Goal: Communication & Community: Share content

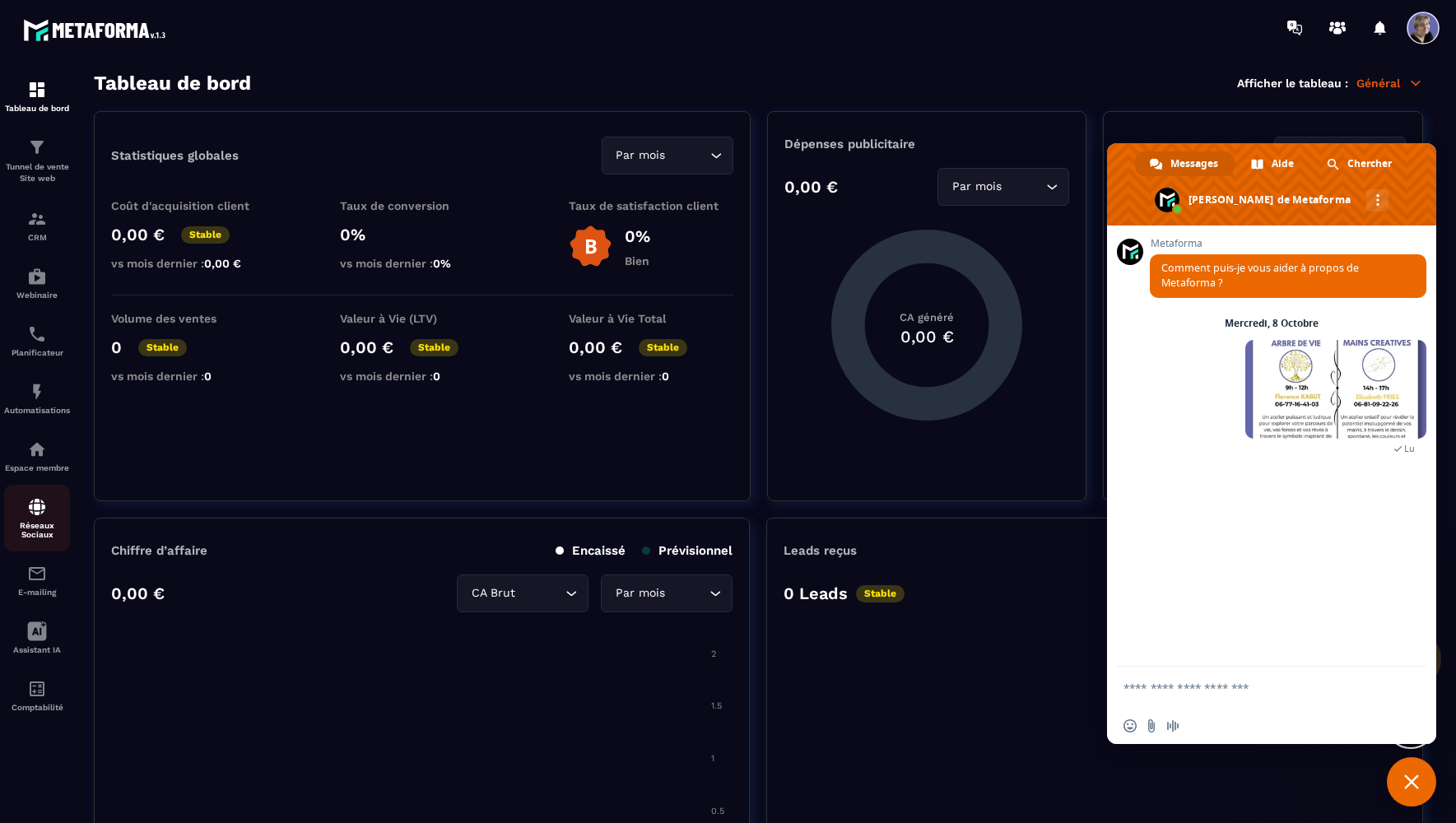
click at [40, 517] on img at bounding box center [37, 506] width 20 height 20
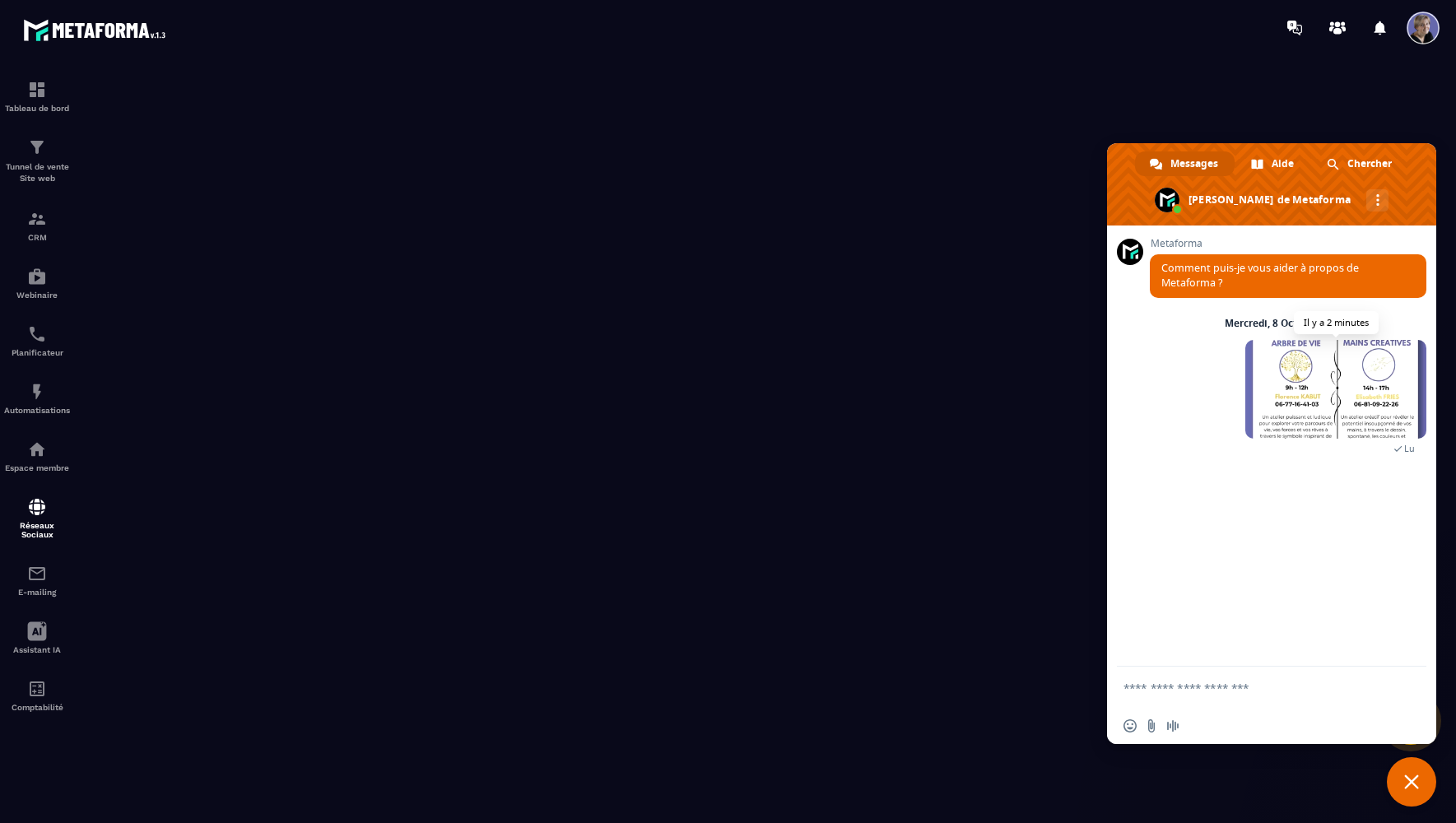
click at [1276, 395] on span at bounding box center [1336, 390] width 181 height 99
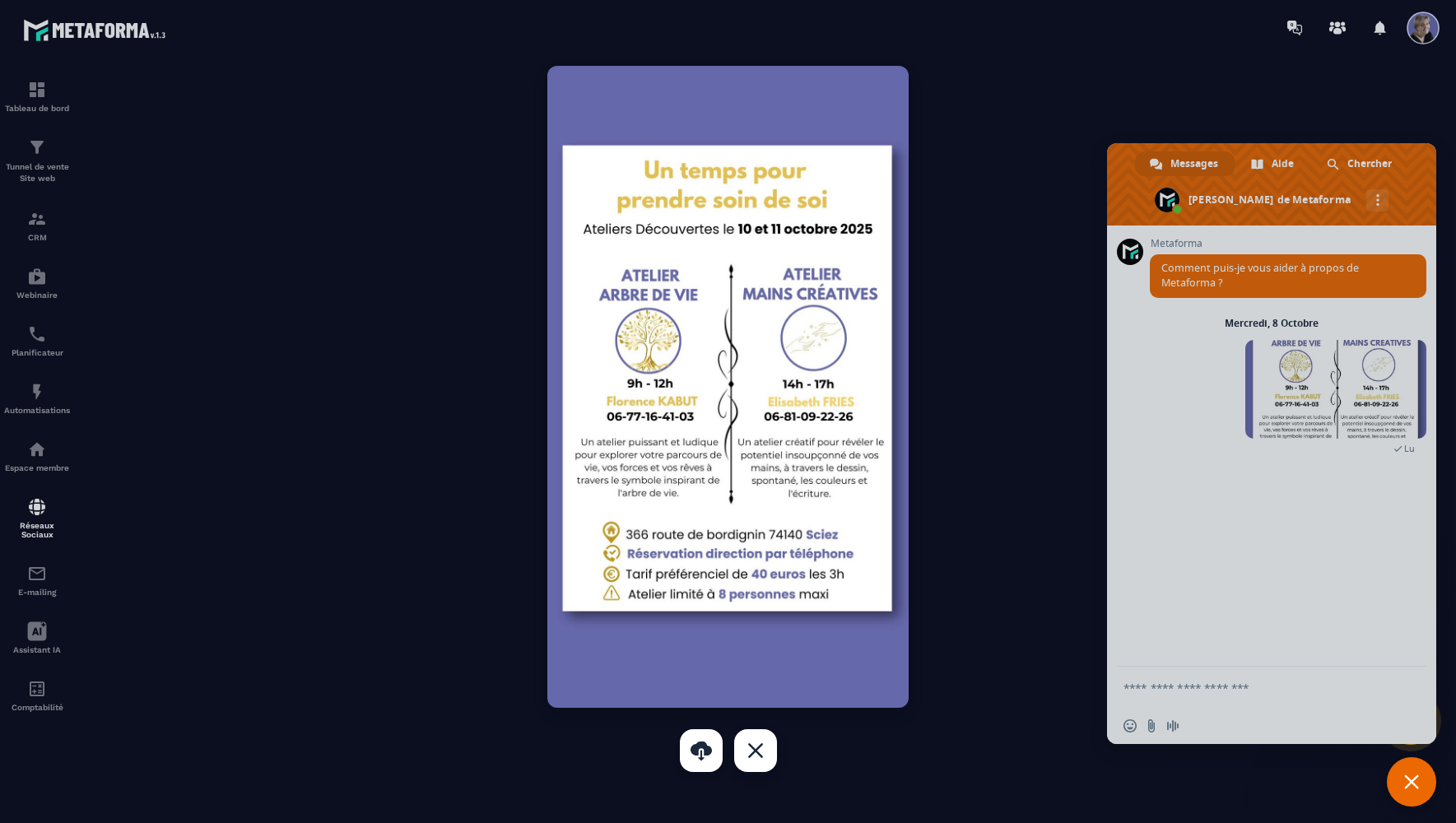
click at [760, 751] on div "Fermer" at bounding box center [755, 750] width 43 height 43
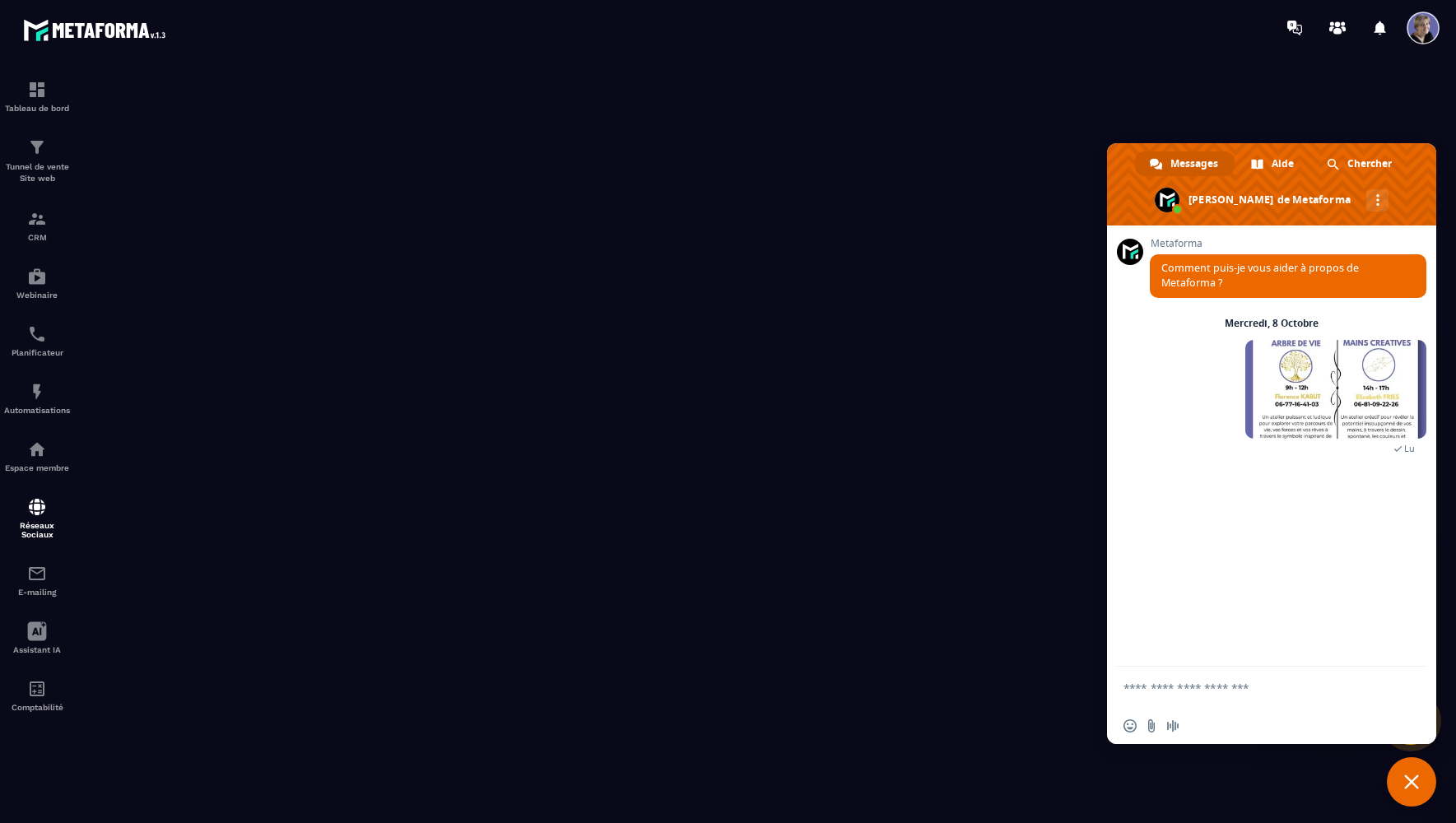
click at [1159, 682] on textarea "Entrez votre message..." at bounding box center [1253, 687] width 260 height 15
type textarea "**********"
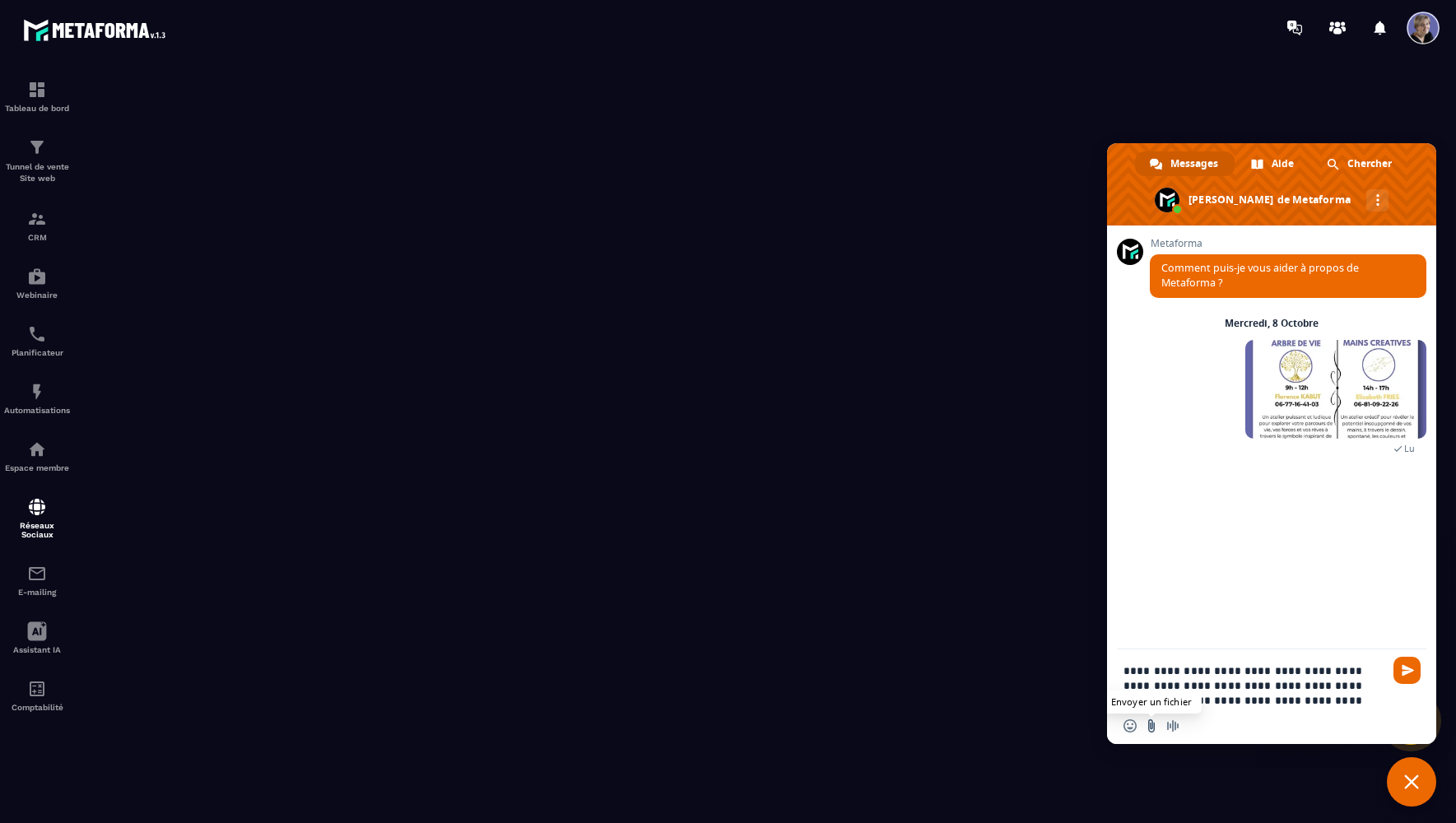
click at [1150, 729] on input "Envoyer un fichier" at bounding box center [1151, 726] width 13 height 13
click at [1151, 726] on input "Envoyer un fichier" at bounding box center [1151, 726] width 13 height 13
click at [1409, 670] on span "Envoyer" at bounding box center [1408, 670] width 12 height 12
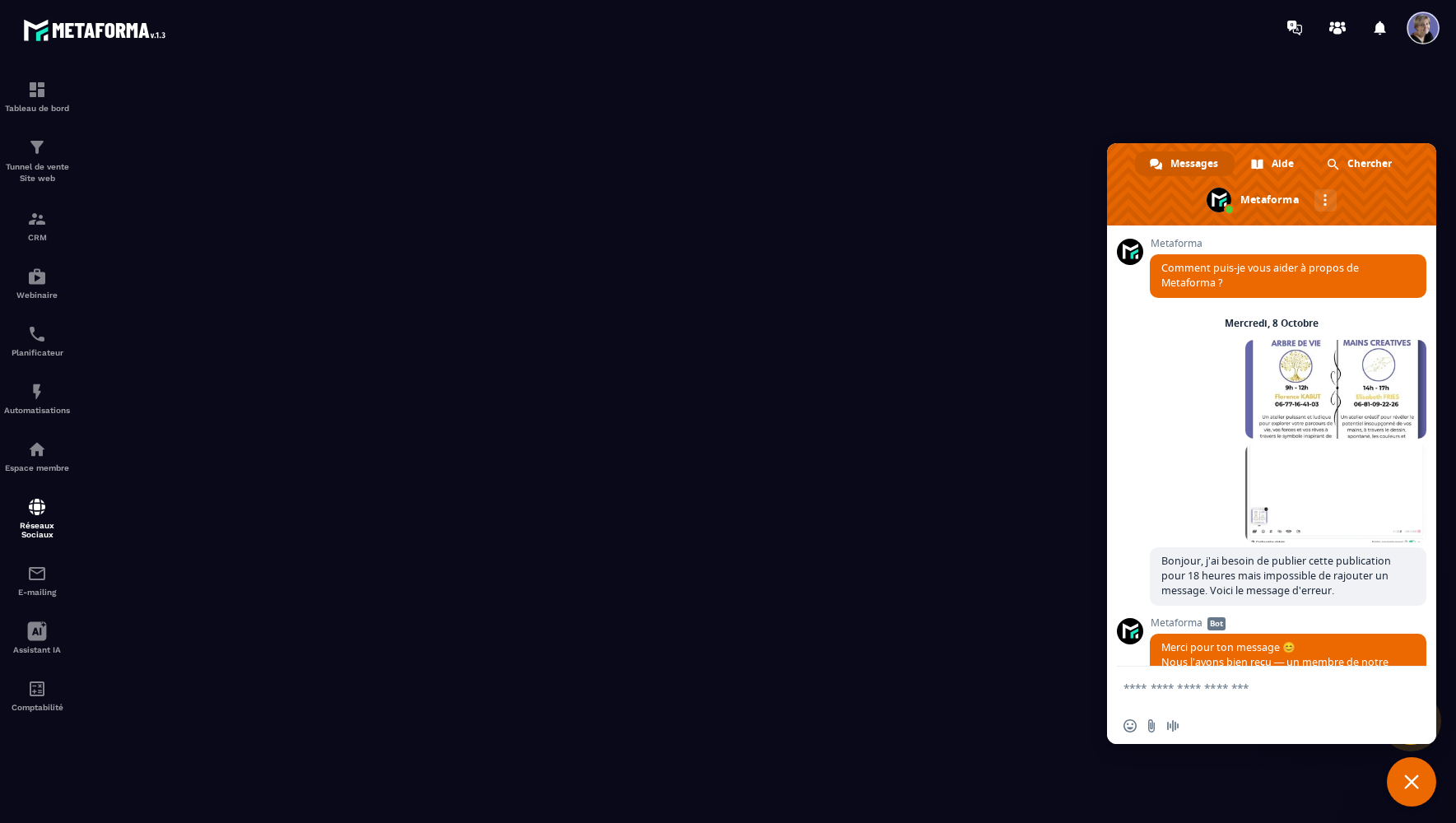
scroll to position [124, 0]
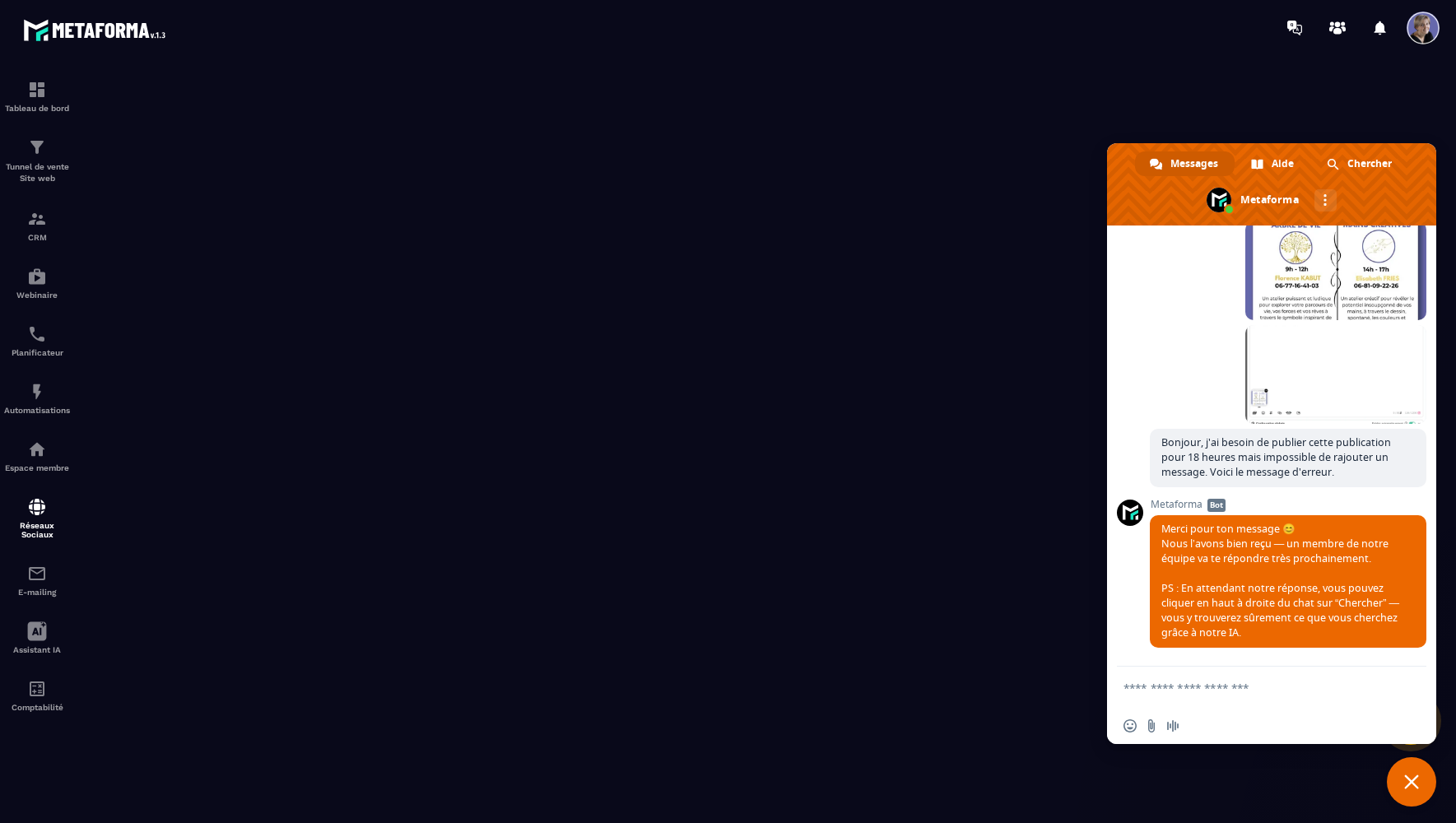
click at [1412, 785] on span "Fermer le chat" at bounding box center [1412, 781] width 15 height 15
click at [1412, 786] on span "Fermer le chat" at bounding box center [1412, 781] width 15 height 15
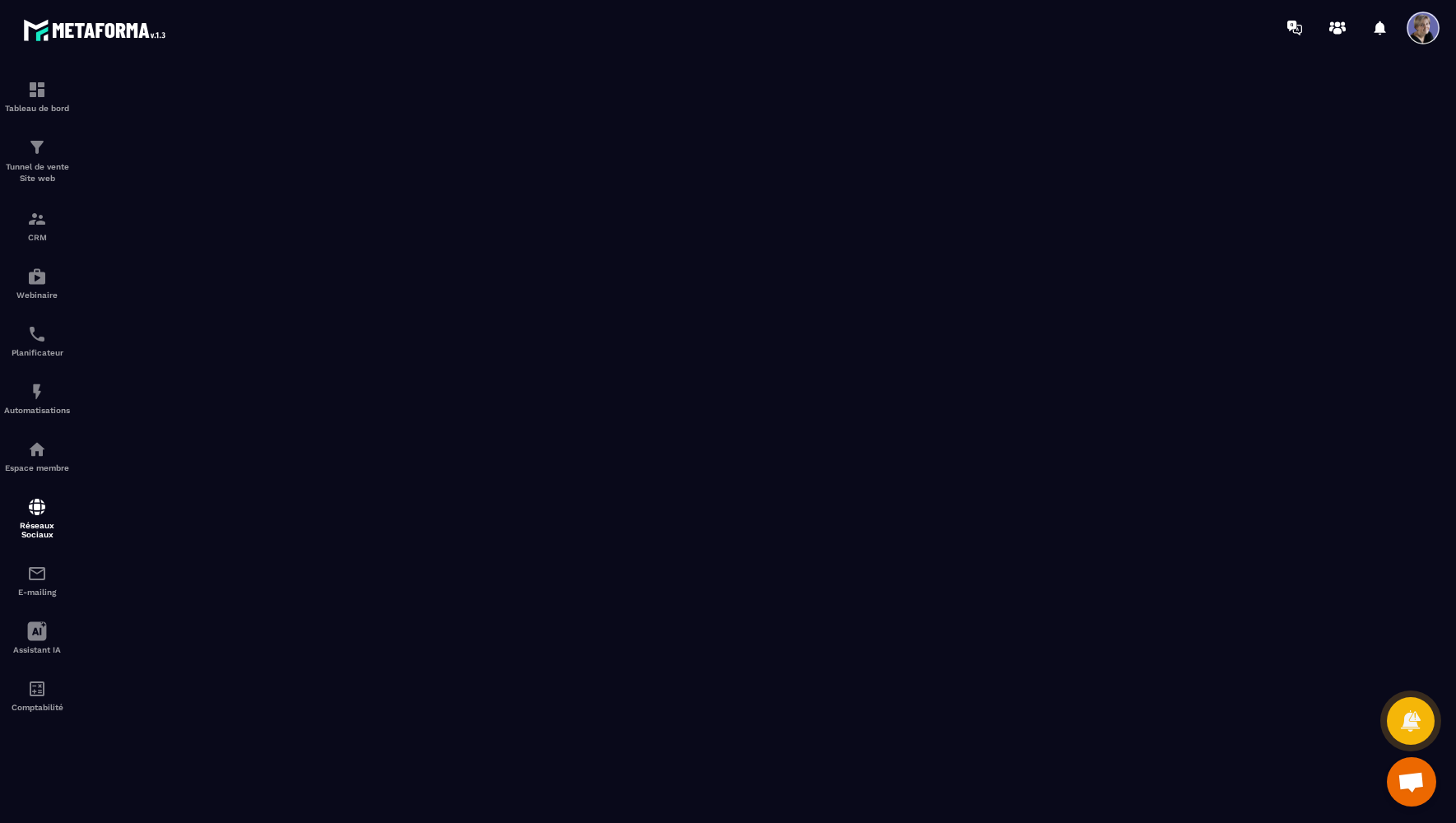
click at [1413, 783] on span "Ouvrir le chat" at bounding box center [1411, 783] width 27 height 23
